Goal: Find specific page/section: Find specific page/section

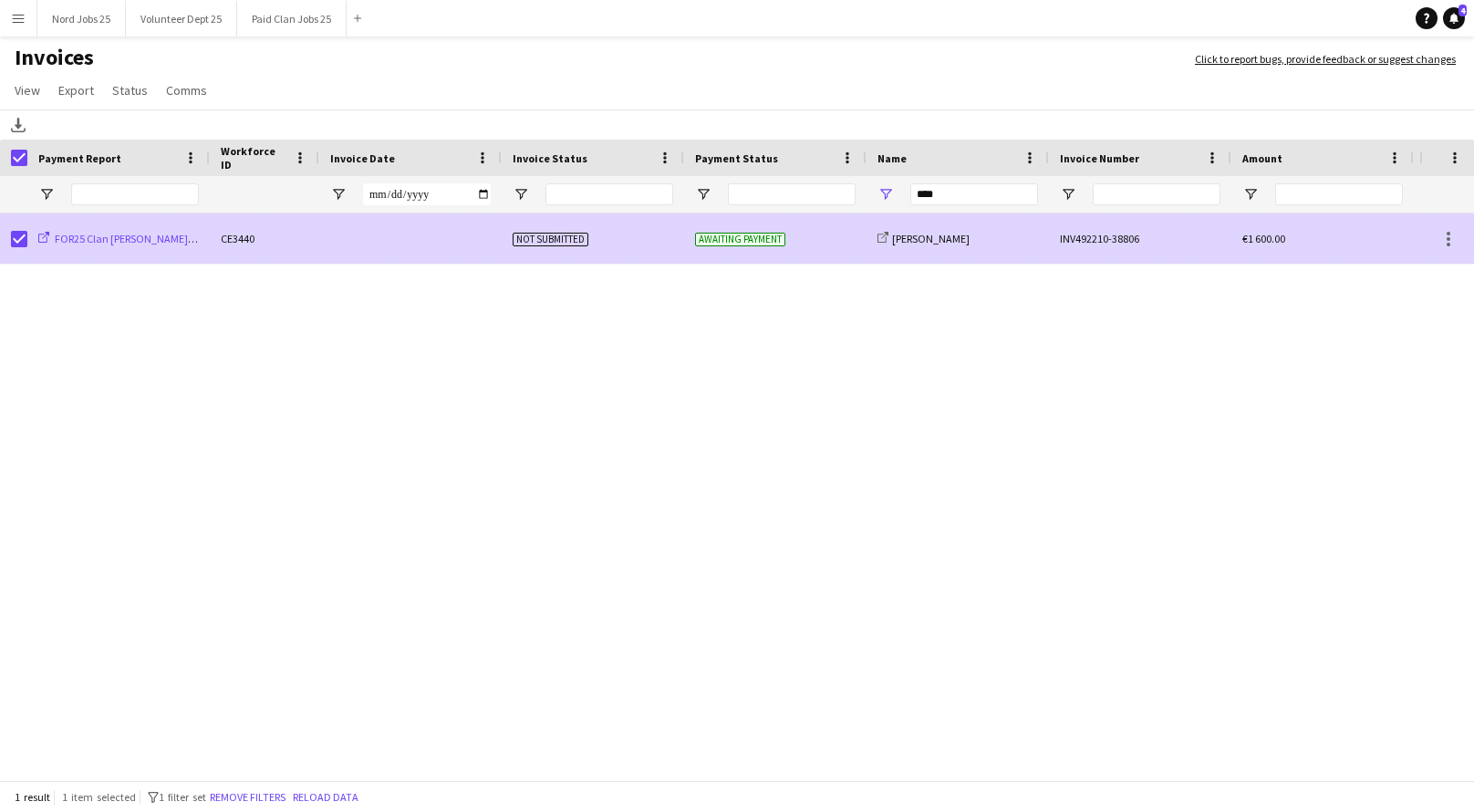
click at [142, 244] on span "FOR25 Clan [PERSON_NAME] Managers" at bounding box center [146, 238] width 182 height 13
